Goal: Task Accomplishment & Management: Manage account settings

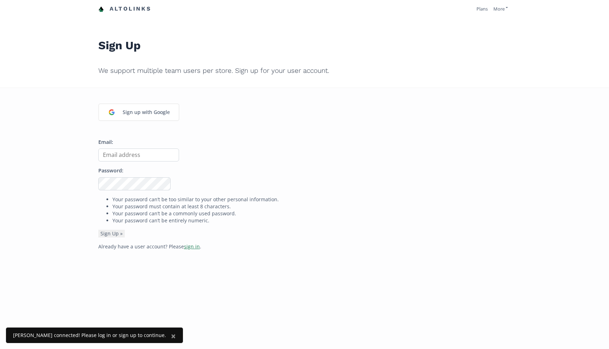
click at [186, 248] on link "sign in" at bounding box center [192, 246] width 16 height 7
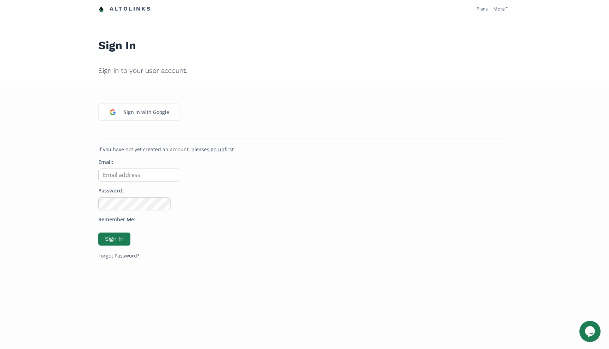
click at [138, 175] on input "Email:" at bounding box center [138, 175] width 81 height 13
type input "[EMAIL_ADDRESS][PERSON_NAME][DOMAIN_NAME]"
click at [117, 238] on button "Sign In" at bounding box center [114, 239] width 34 height 15
